Goal: Browse casually

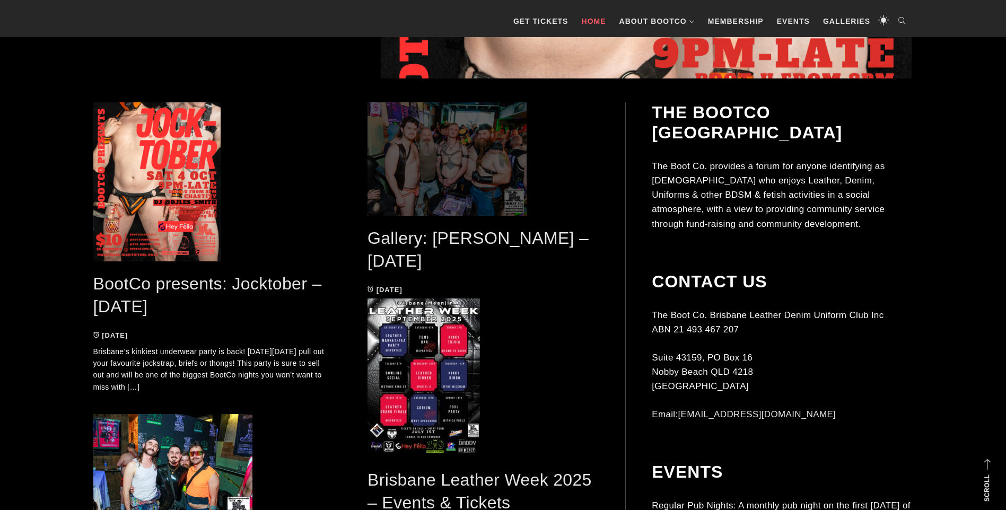
scroll to position [530, 0]
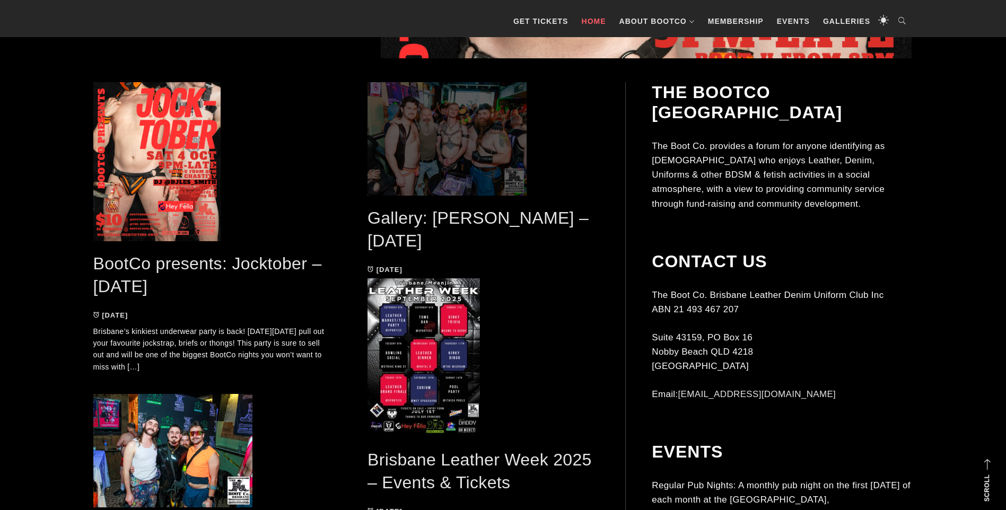
click at [437, 123] on span at bounding box center [484, 138] width 232 height 113
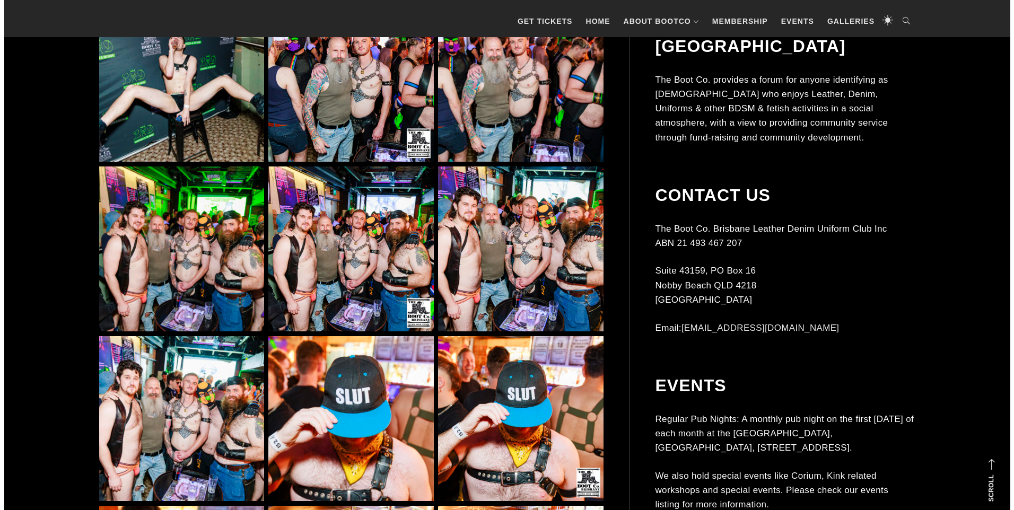
scroll to position [6947, 0]
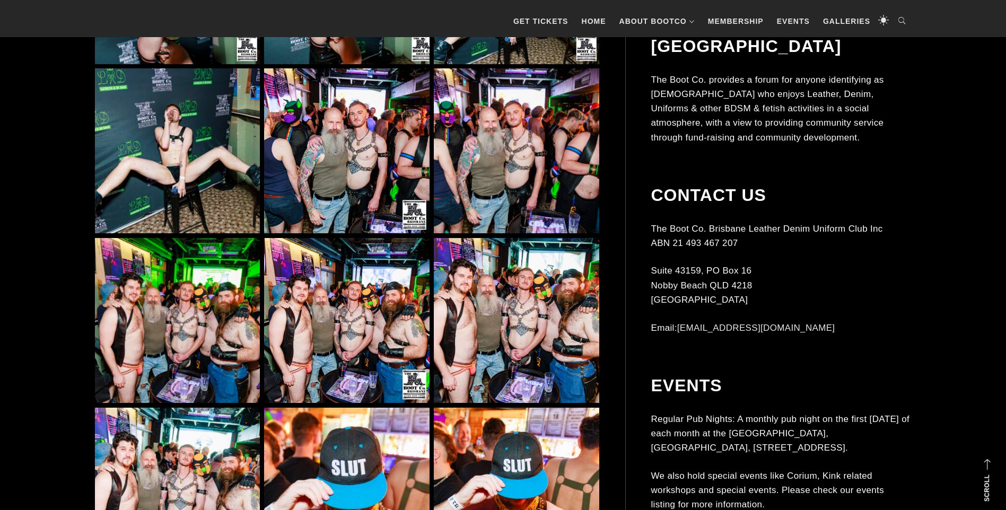
click at [398, 115] on img at bounding box center [346, 150] width 165 height 165
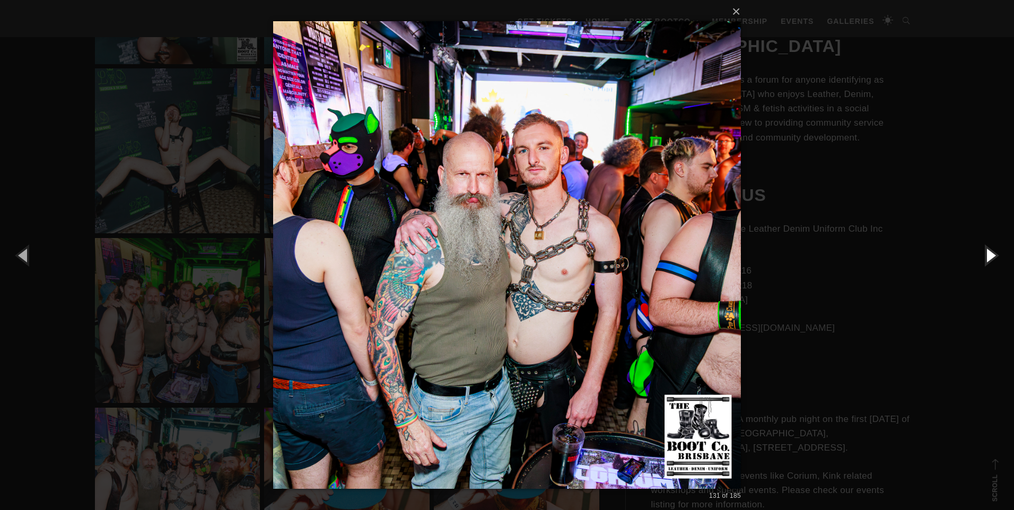
click at [992, 252] on button "button" at bounding box center [990, 255] width 48 height 58
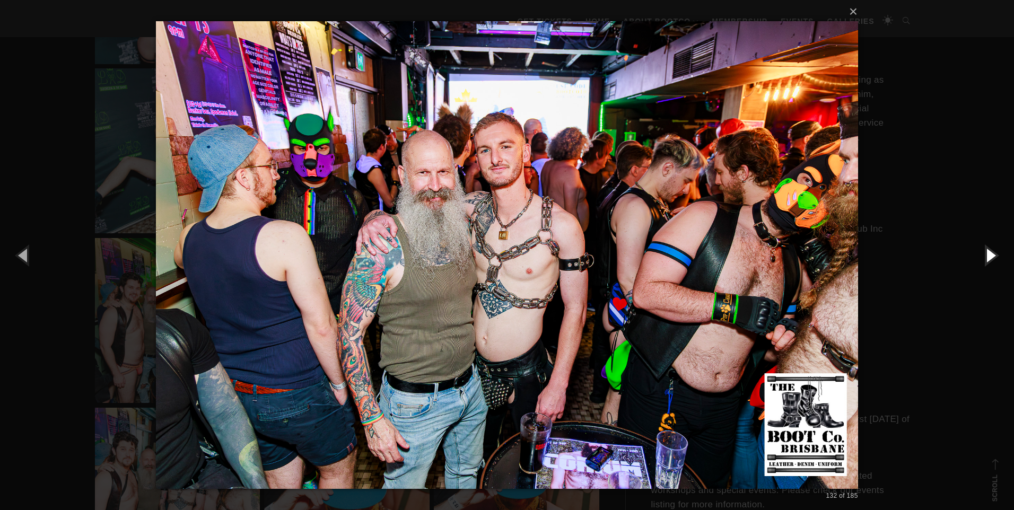
click at [992, 252] on button "button" at bounding box center [990, 255] width 48 height 58
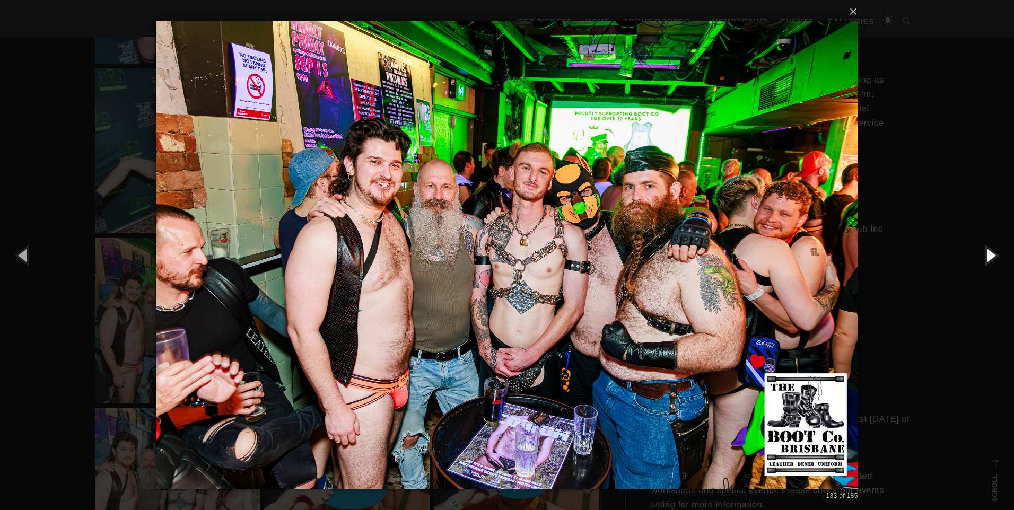
click at [992, 252] on button "button" at bounding box center [990, 255] width 48 height 58
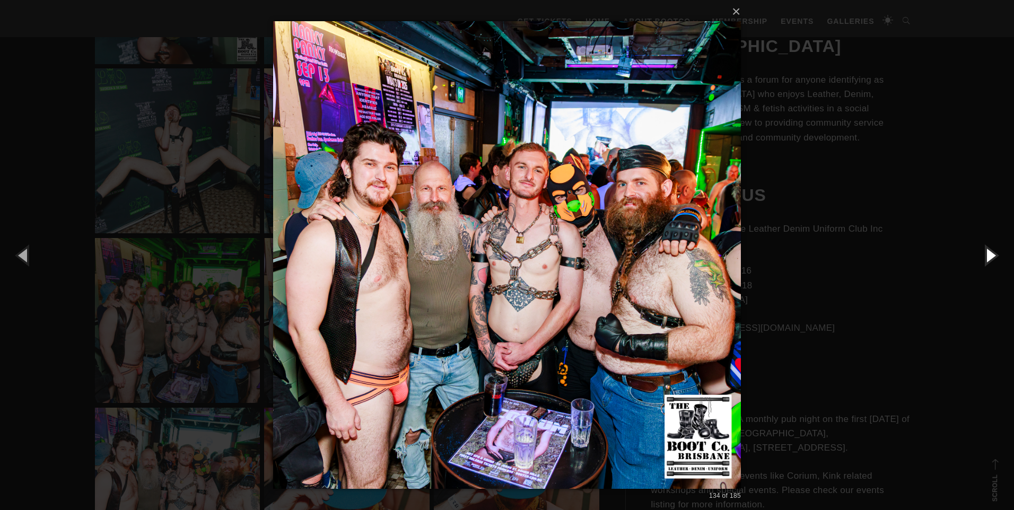
click at [992, 252] on button "button" at bounding box center [990, 255] width 48 height 58
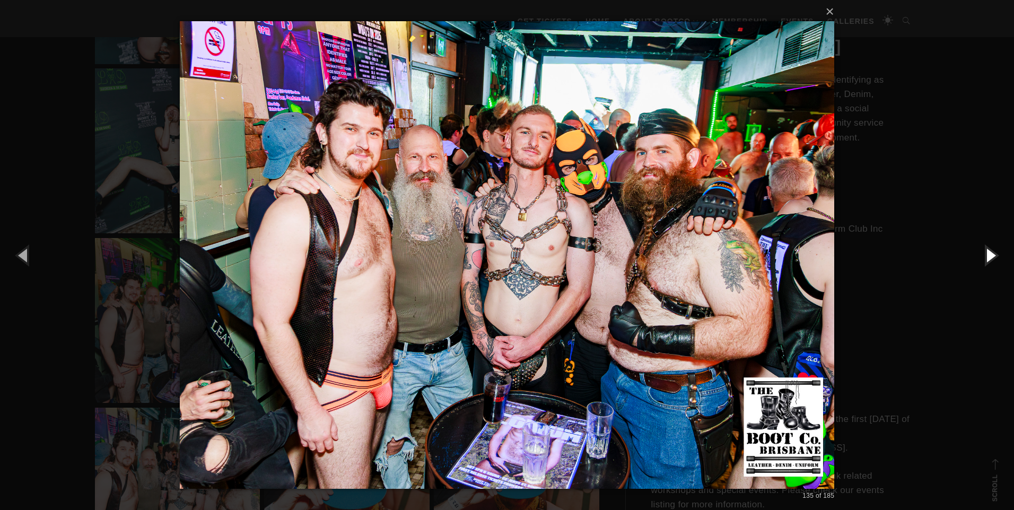
click at [992, 252] on button "button" at bounding box center [990, 255] width 48 height 58
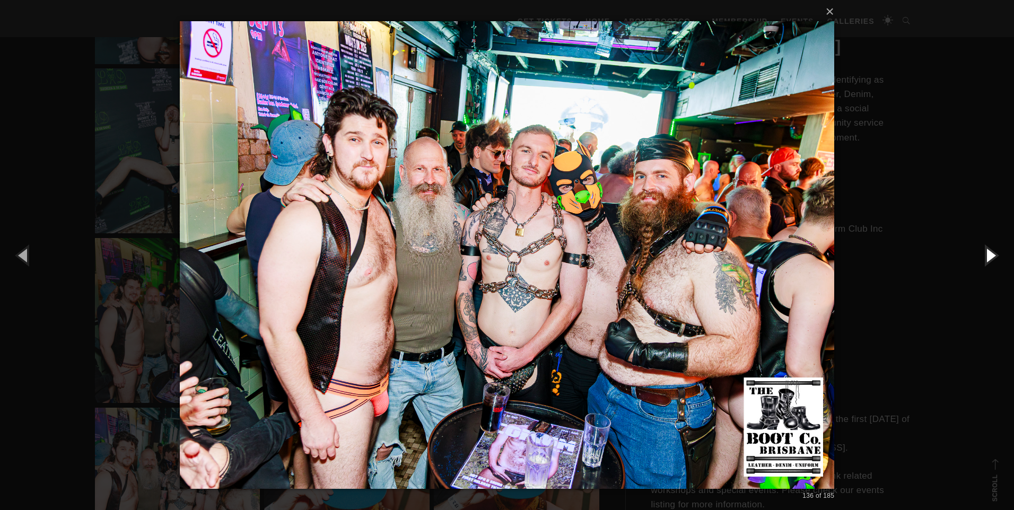
click at [992, 252] on button "button" at bounding box center [990, 255] width 48 height 58
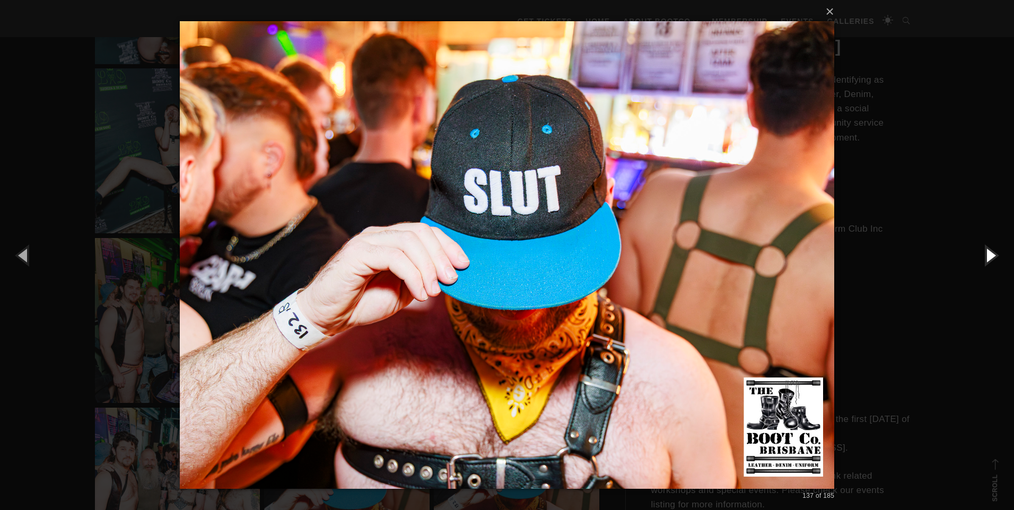
click at [992, 252] on button "button" at bounding box center [990, 255] width 48 height 58
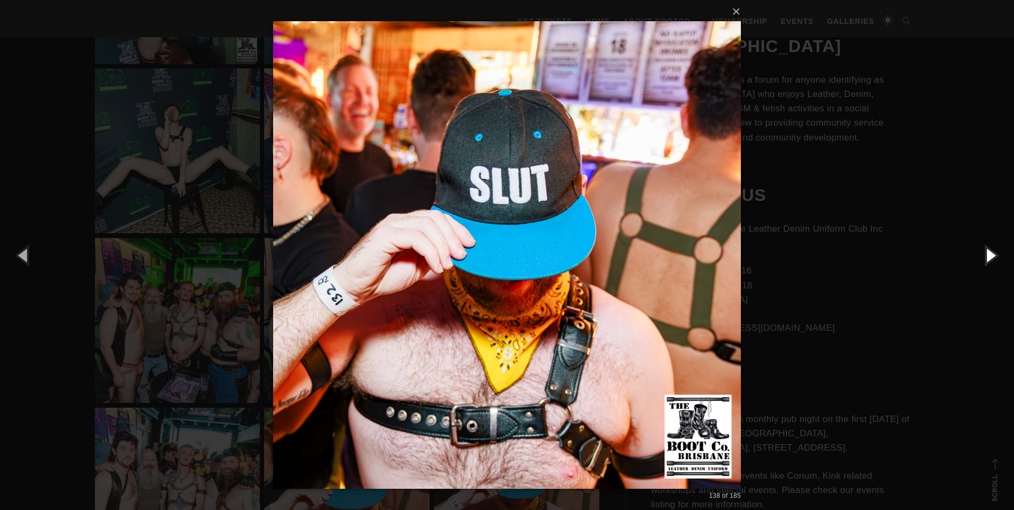
click at [992, 252] on button "button" at bounding box center [990, 255] width 48 height 58
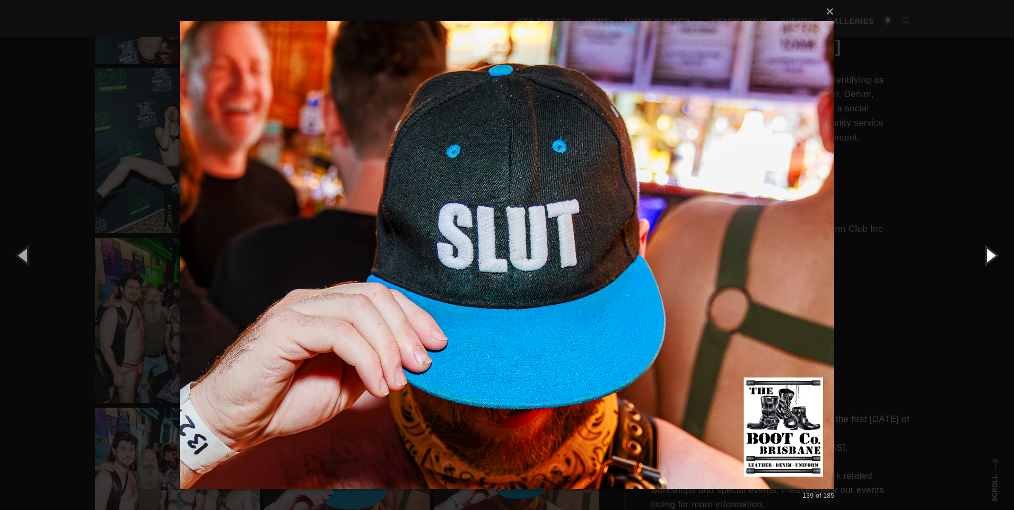
click at [992, 252] on button "button" at bounding box center [990, 255] width 48 height 58
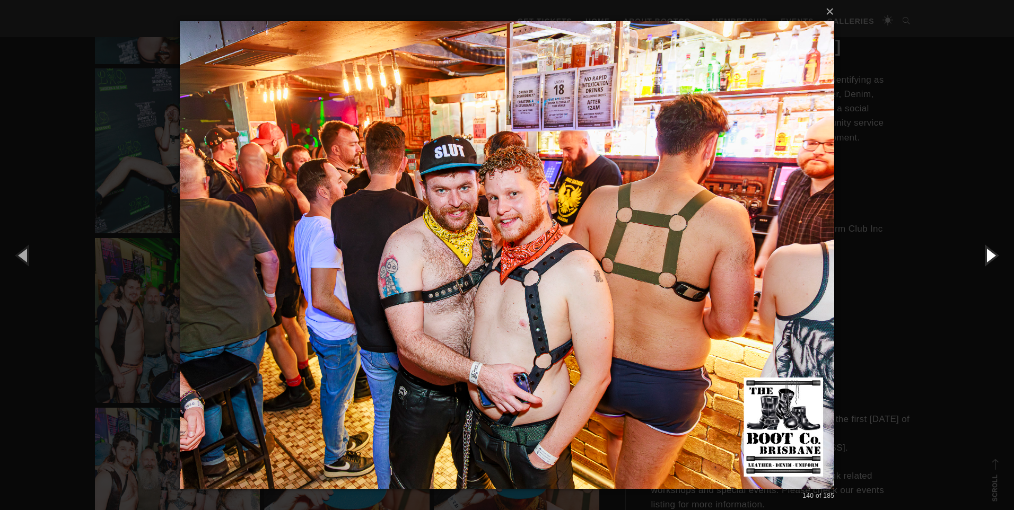
click at [992, 252] on button "button" at bounding box center [990, 255] width 48 height 58
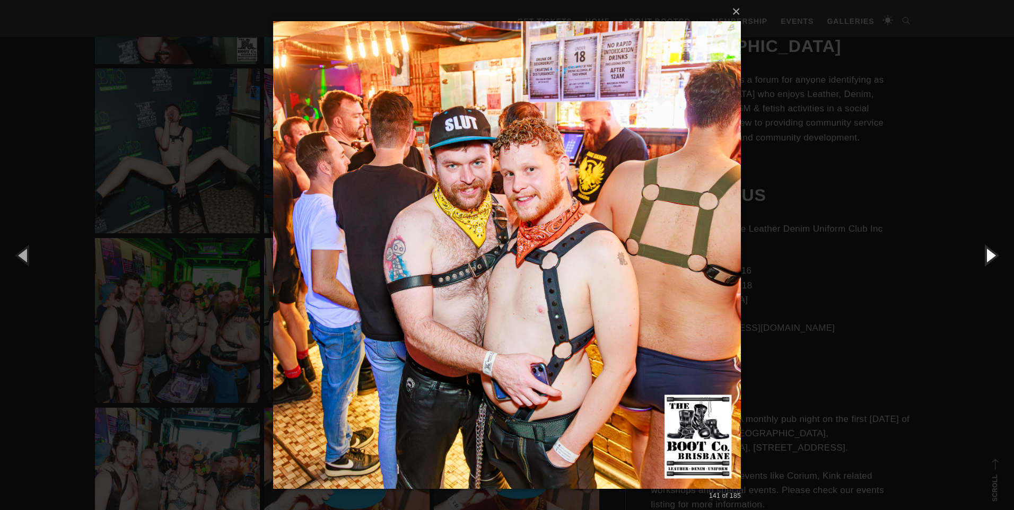
click at [992, 252] on button "button" at bounding box center [990, 255] width 48 height 58
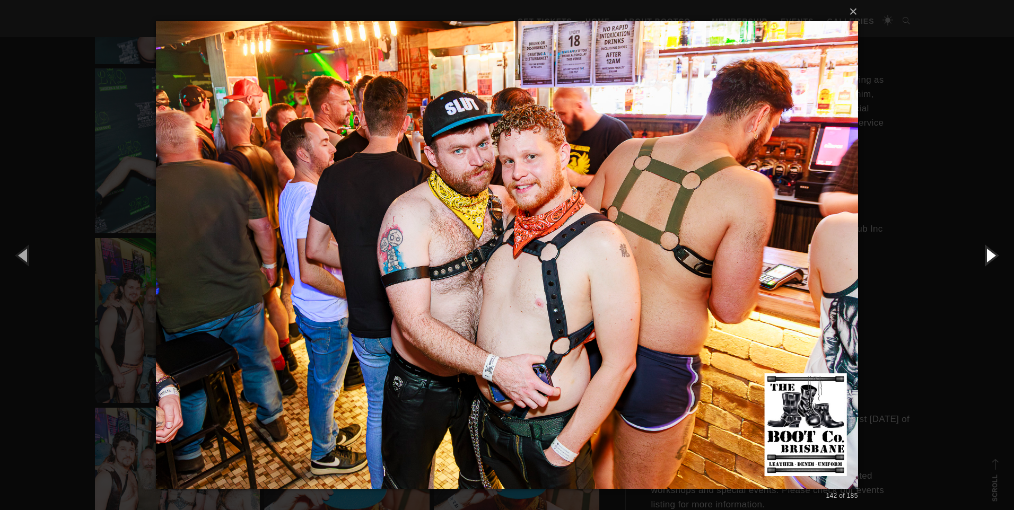
click at [992, 252] on button "button" at bounding box center [990, 255] width 48 height 58
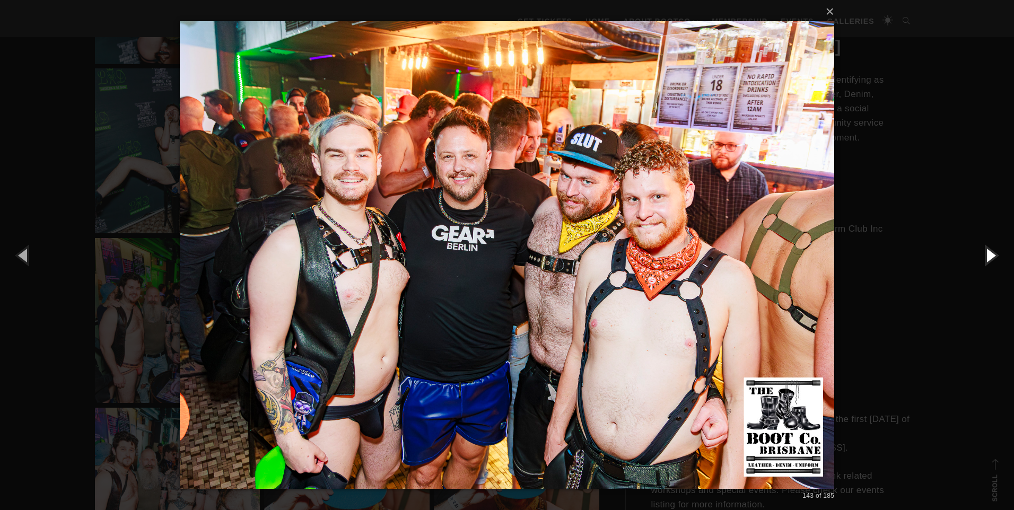
click at [992, 252] on button "button" at bounding box center [990, 255] width 48 height 58
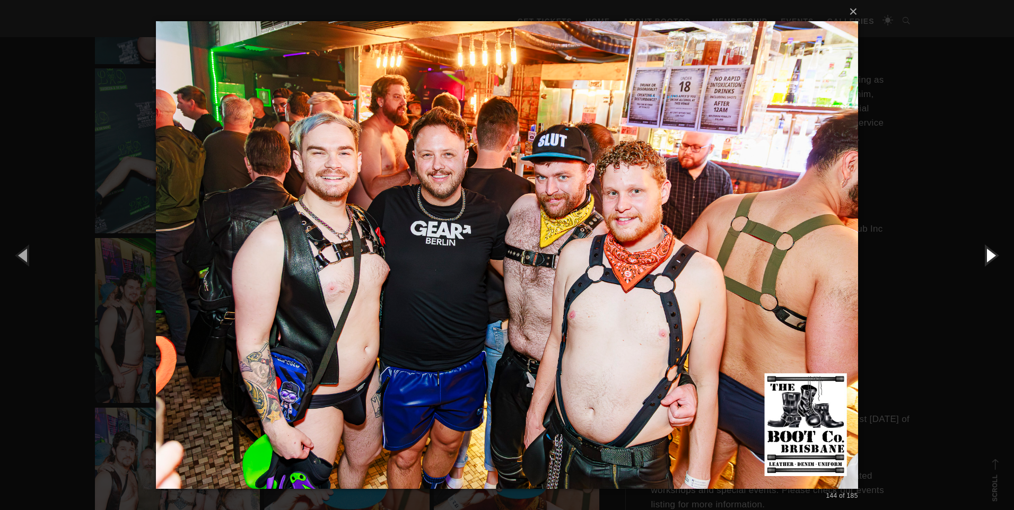
click at [992, 252] on button "button" at bounding box center [990, 255] width 48 height 58
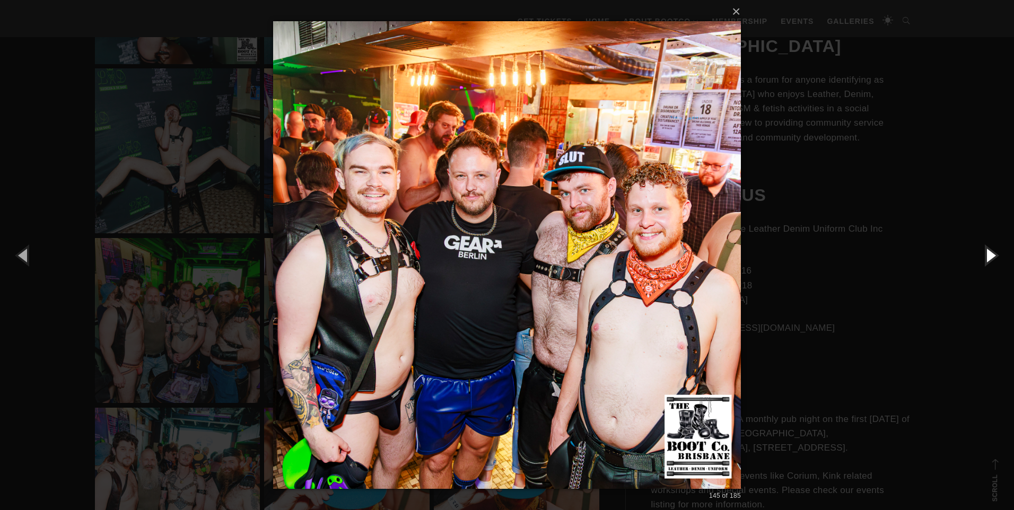
click at [992, 252] on button "button" at bounding box center [990, 255] width 48 height 58
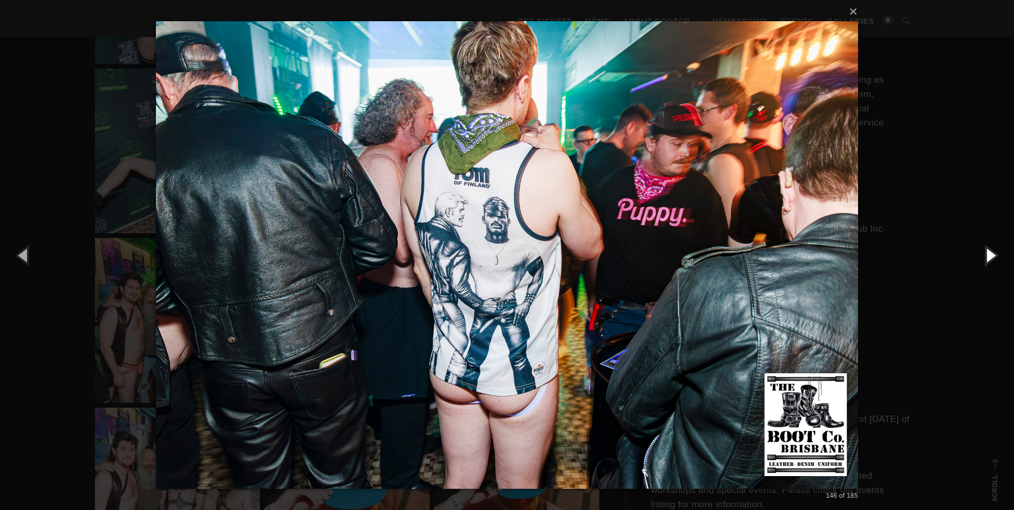
click at [992, 252] on button "button" at bounding box center [990, 255] width 48 height 58
